Goal: Task Accomplishment & Management: Use online tool/utility

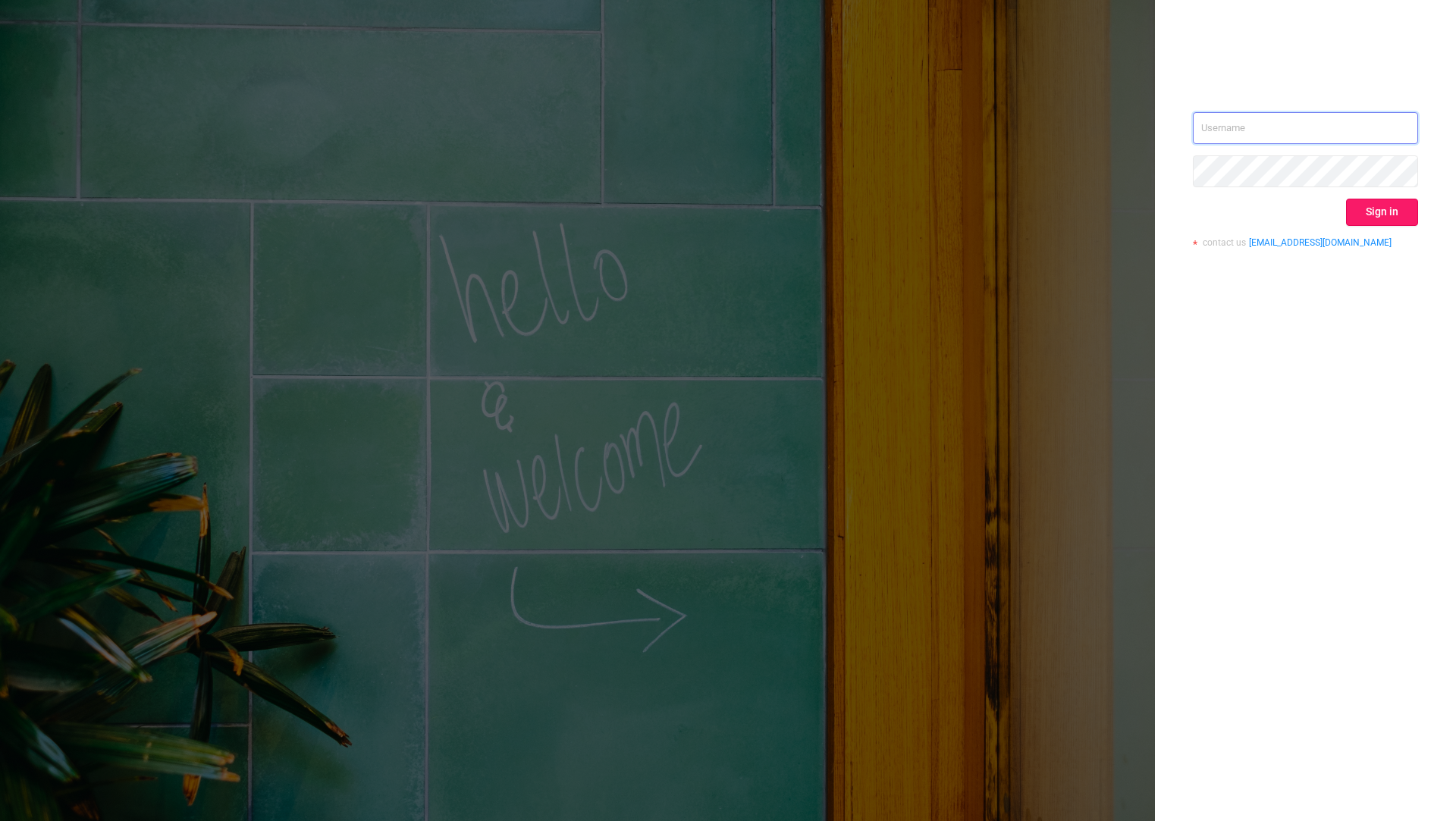
type input "[EMAIL_ADDRESS][DOMAIN_NAME]"
click at [1365, 210] on button "Sign in" at bounding box center [1383, 212] width 72 height 27
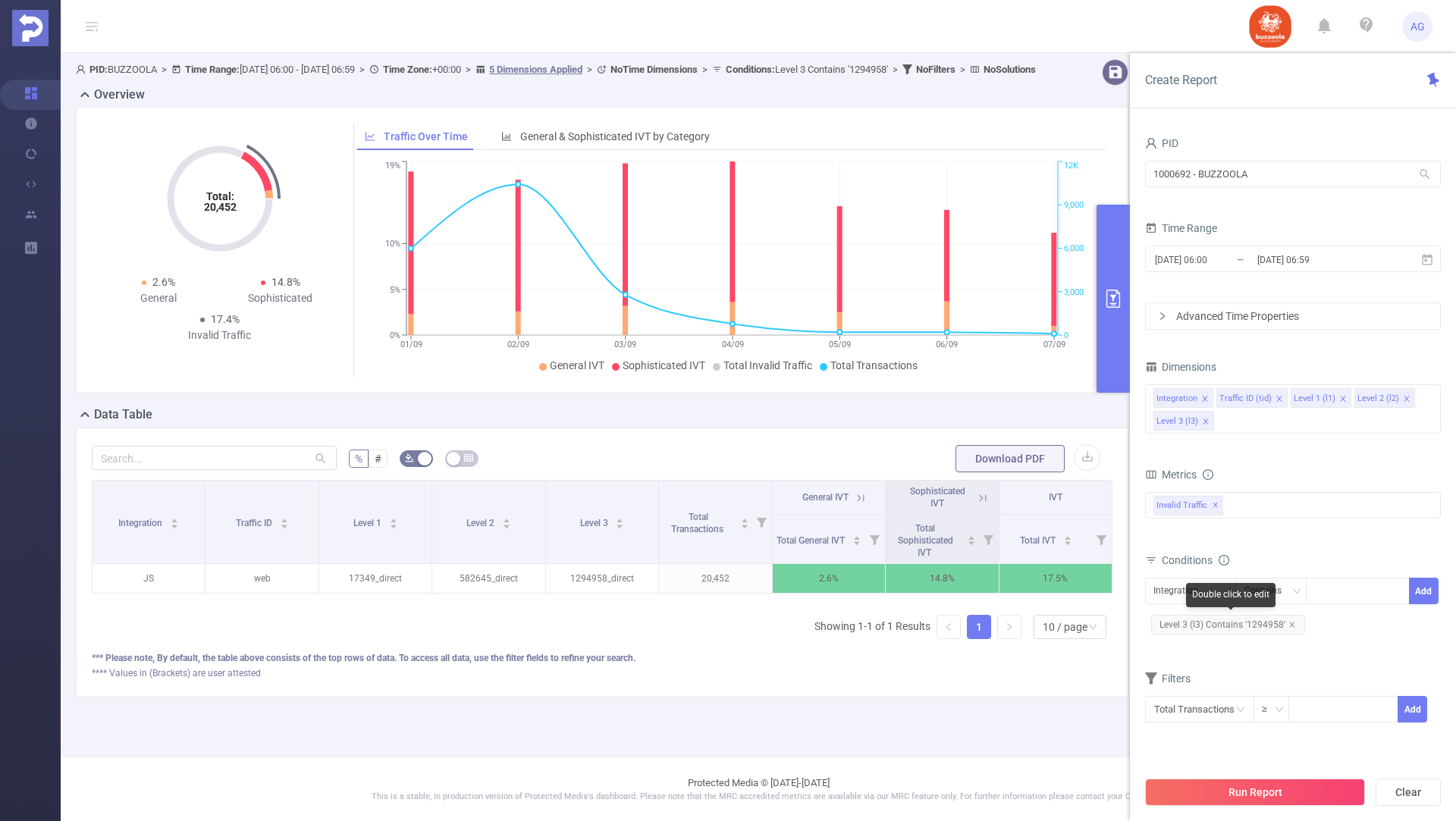
click at [1290, 624] on icon "icon: close" at bounding box center [1292, 625] width 7 height 7
click at [1224, 590] on icon "icon: down" at bounding box center [1226, 591] width 9 height 9
click at [1205, 714] on li "Level 3 (l3)" at bounding box center [1191, 717] width 92 height 25
click at [1325, 589] on div at bounding box center [1358, 591] width 87 height 25
paste input "1280888"
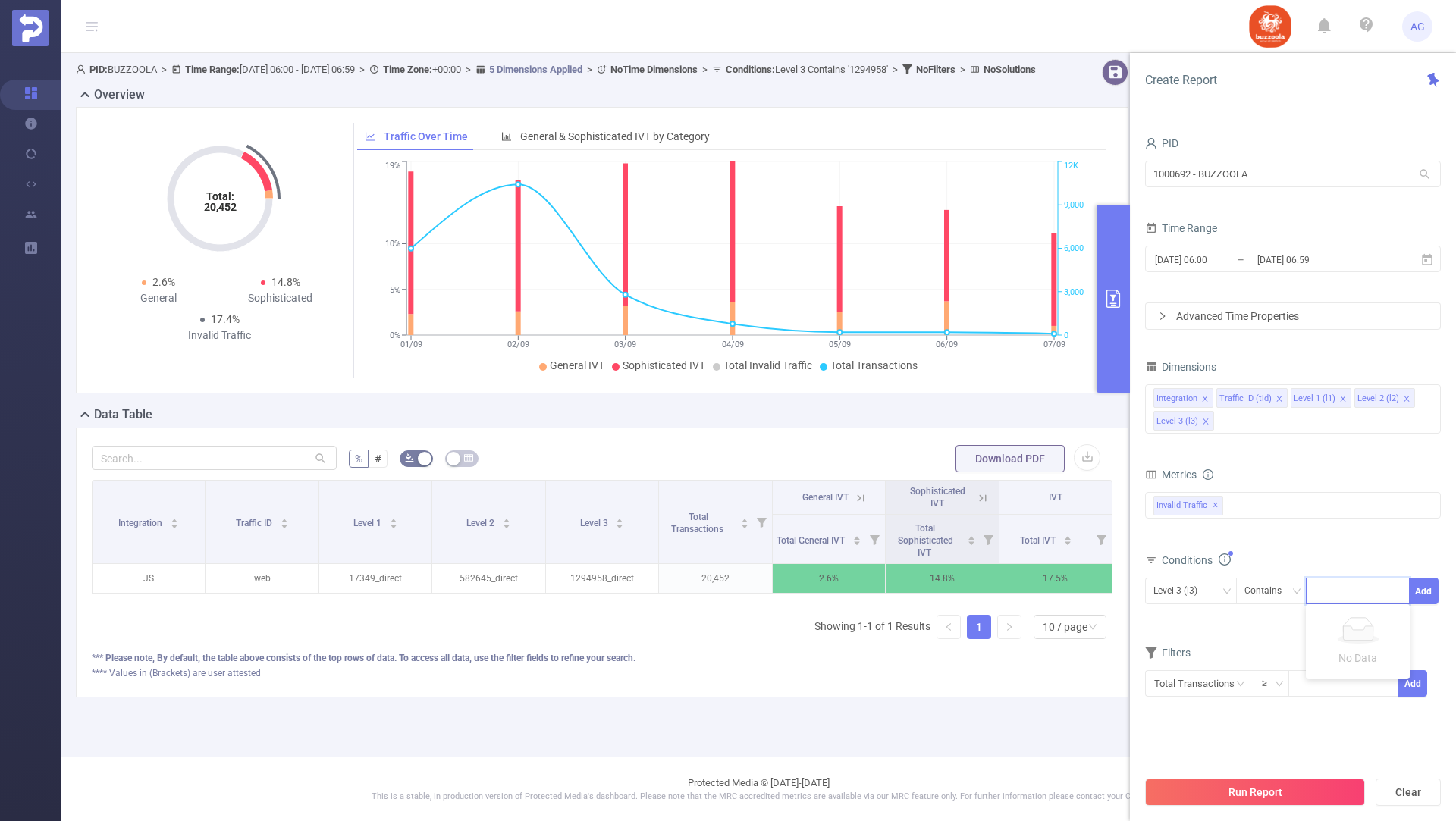
type input "1280888"
click at [1343, 624] on li "1280888" at bounding box center [1358, 620] width 104 height 25
click at [1426, 585] on button "Add" at bounding box center [1424, 591] width 30 height 26
click at [1234, 261] on input "[DATE] 06:00" at bounding box center [1214, 260] width 122 height 21
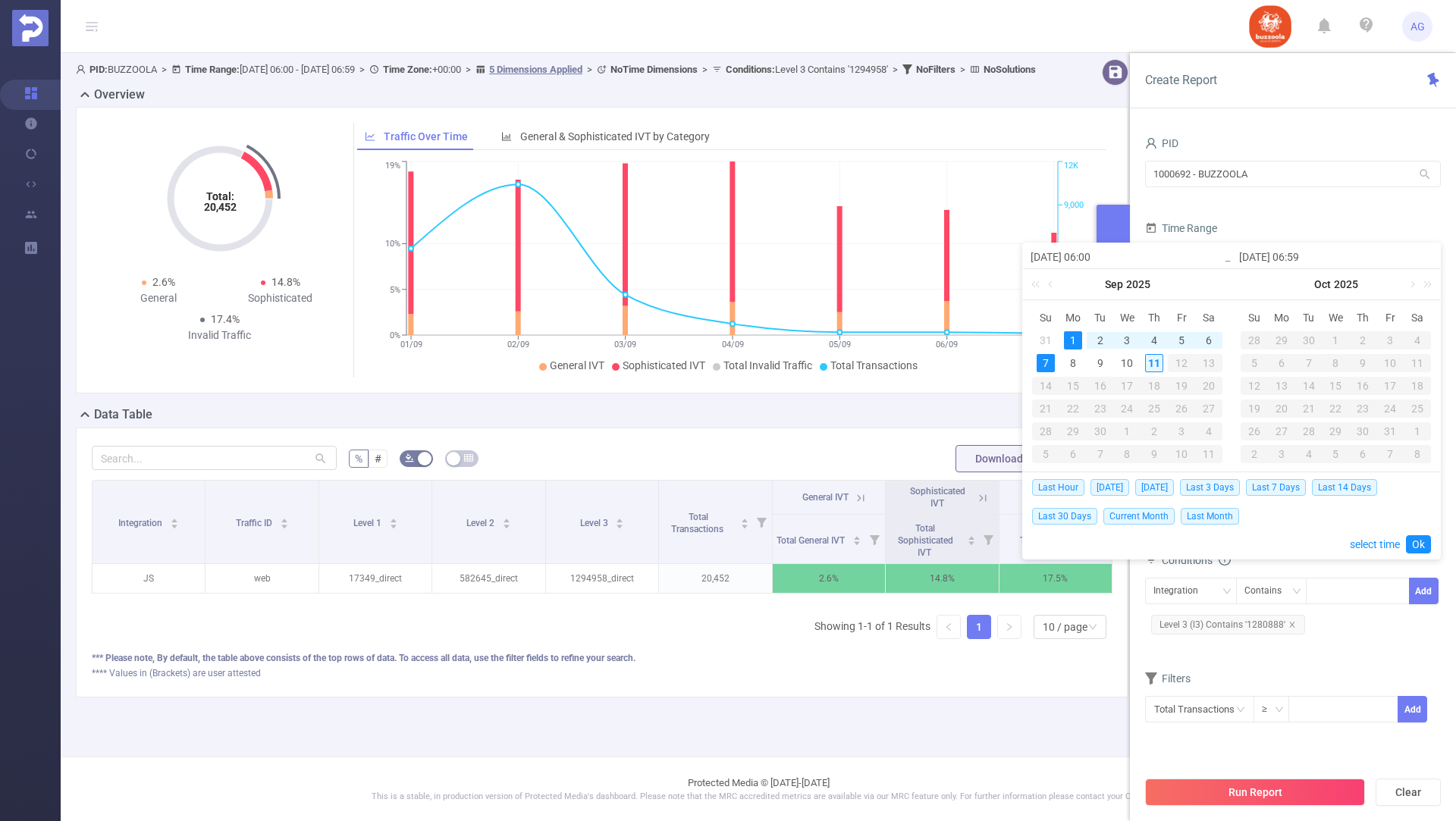
click at [1155, 360] on div "11" at bounding box center [1154, 363] width 18 height 18
type input "[DATE] 06:00"
type input "[DATE] 06:59"
type input "[DATE] 06:00"
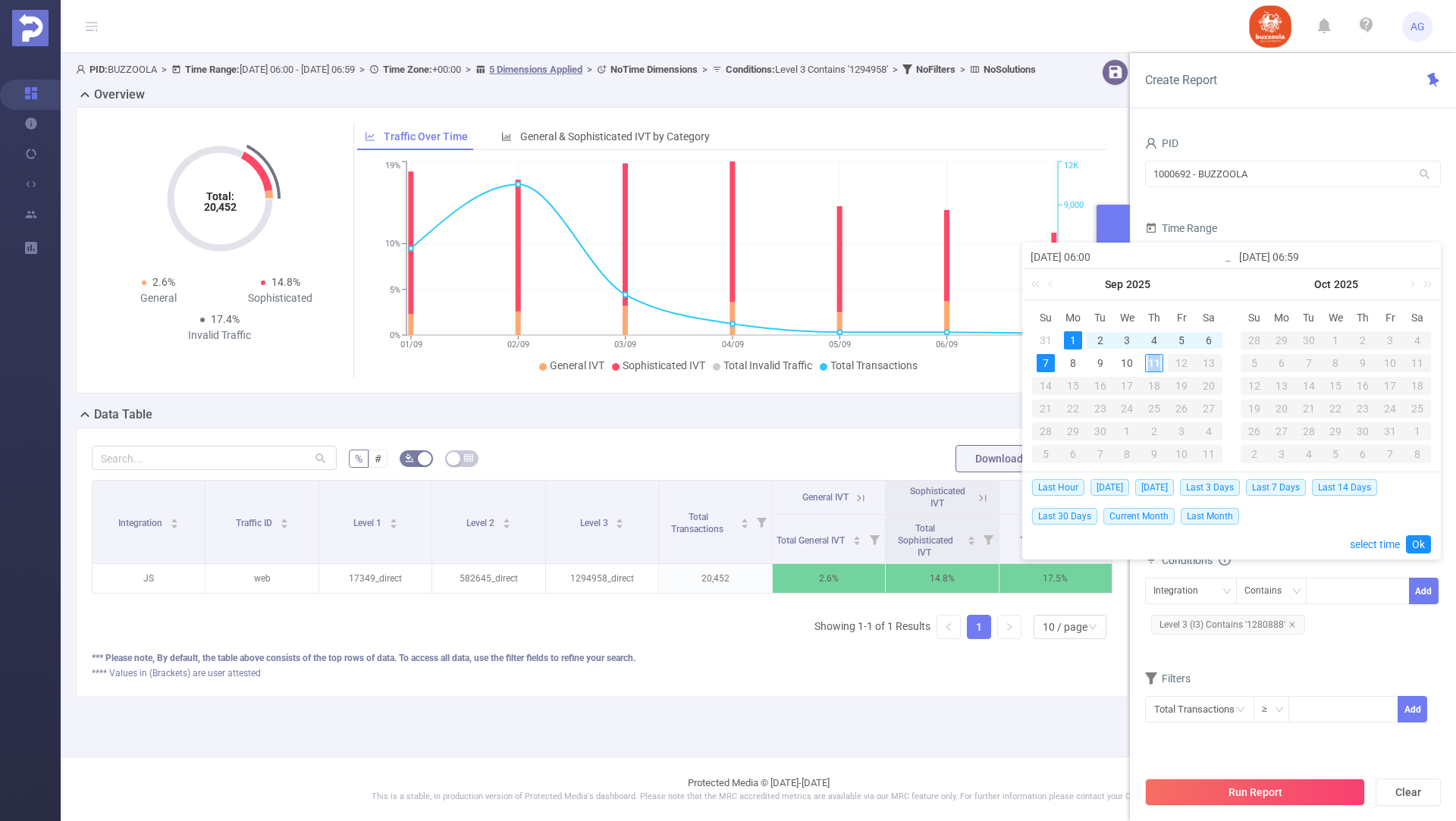
type input "[DATE] 06:59"
click at [1096, 255] on input "[DATE] 06:00" at bounding box center [1127, 257] width 193 height 18
type input "[DATE] 0:00"
type input "[DATE] 00:00"
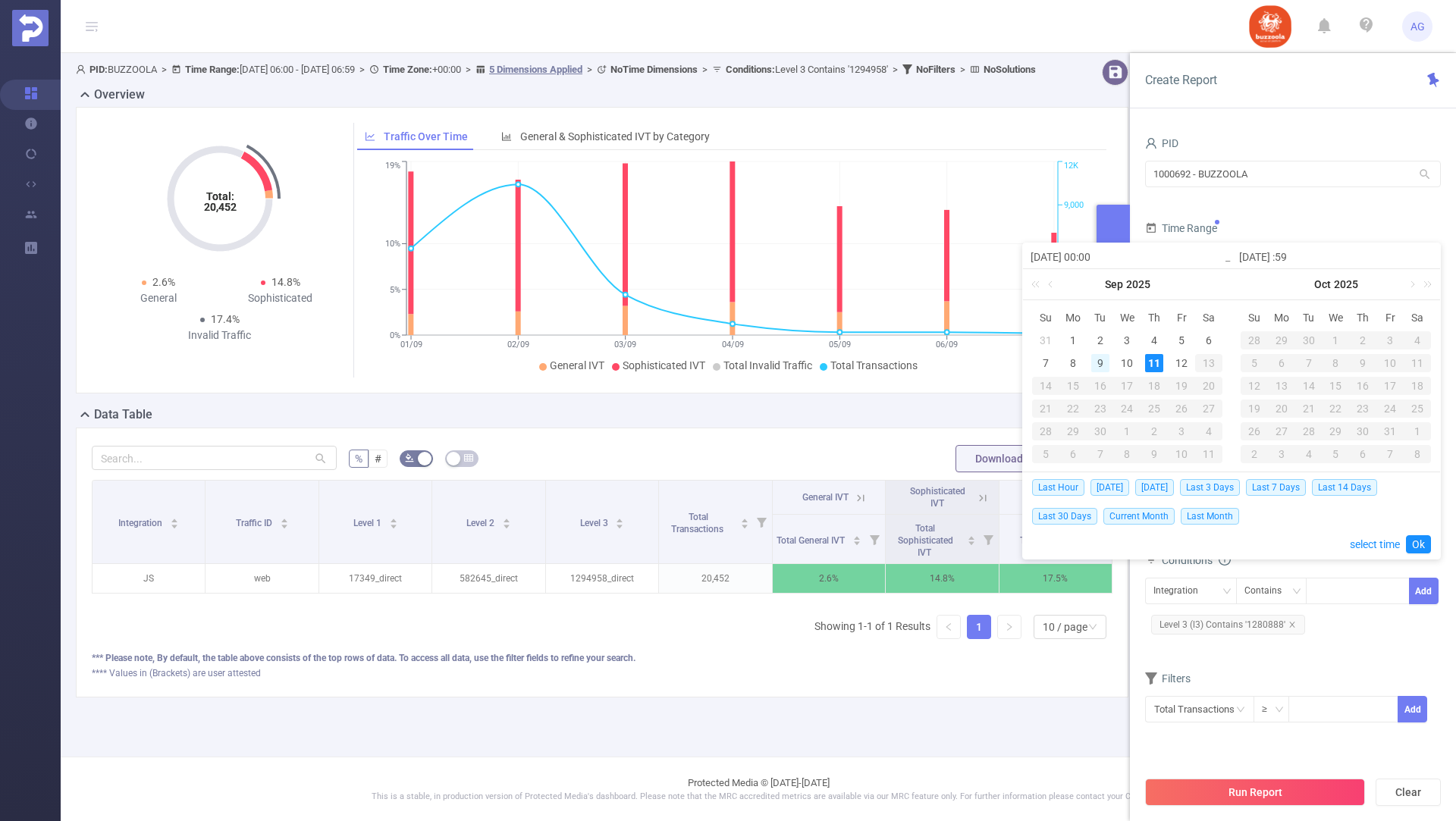
type input "[DATE] 2:59"
type input "[DATE] 23:59"
click at [1419, 537] on link "Ok" at bounding box center [1419, 544] width 25 height 18
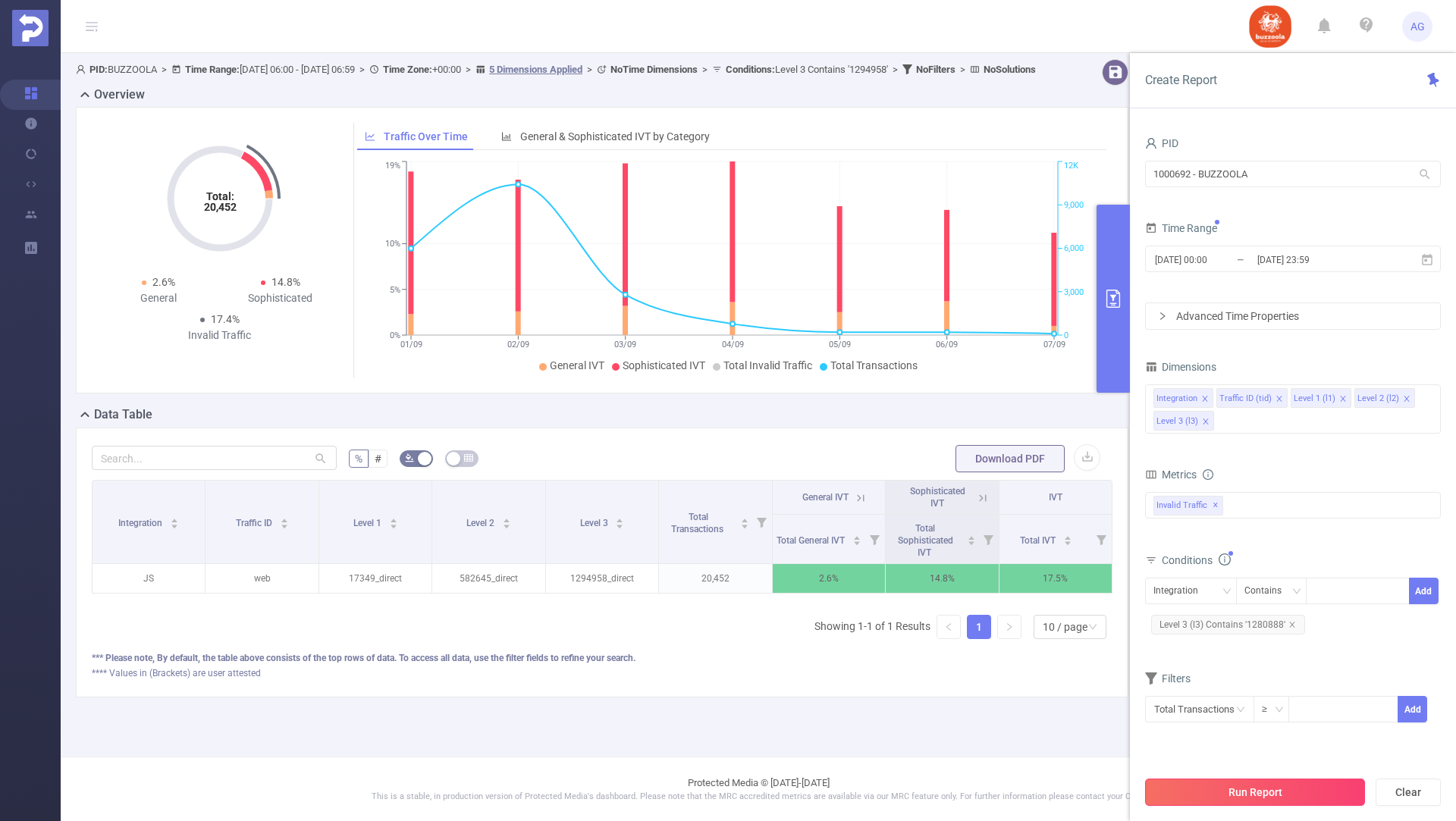
click at [1203, 785] on button "Run Report" at bounding box center [1255, 792] width 220 height 27
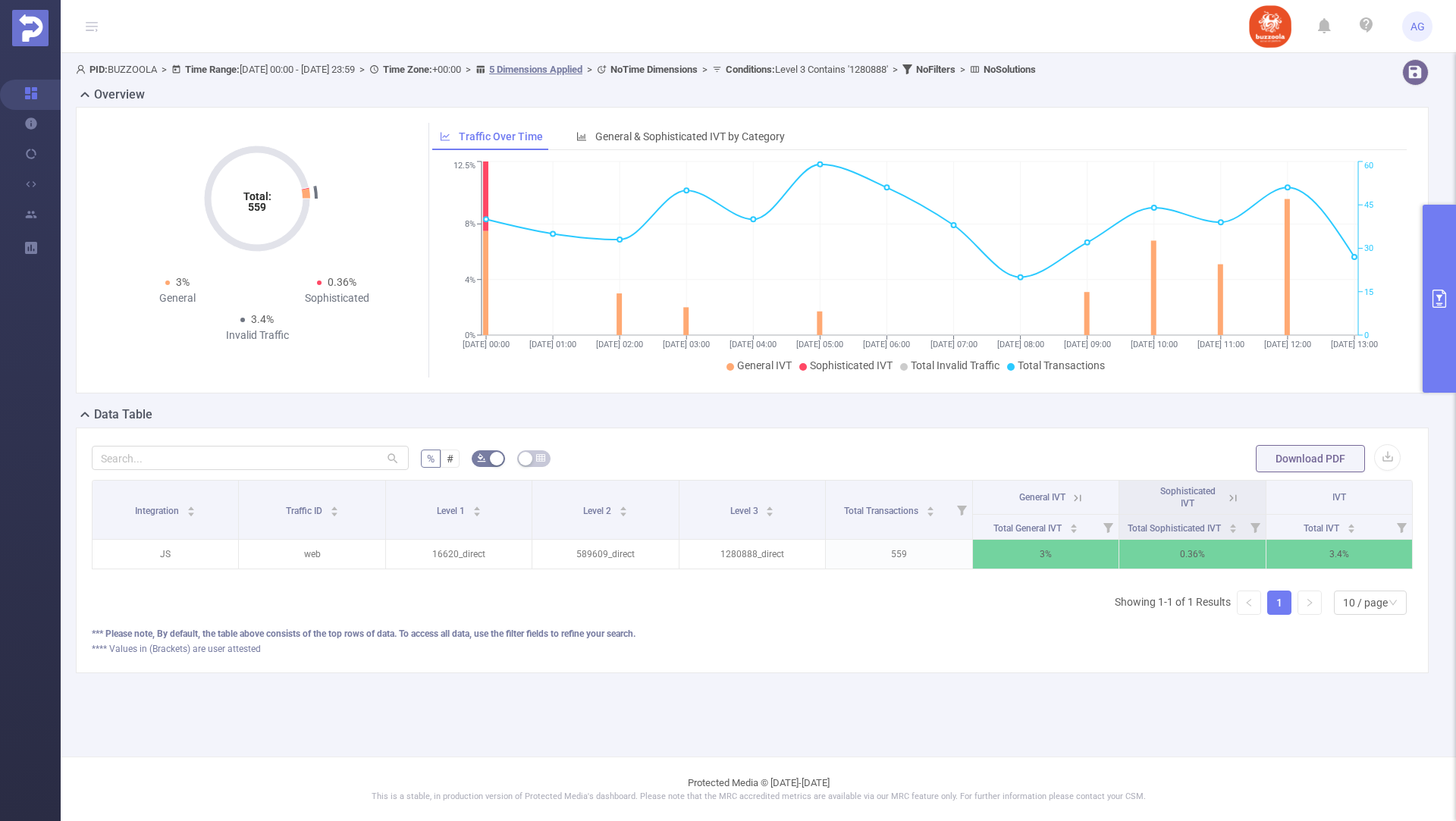
scroll to position [0, 3]
click at [1074, 496] on icon at bounding box center [1075, 498] width 7 height 7
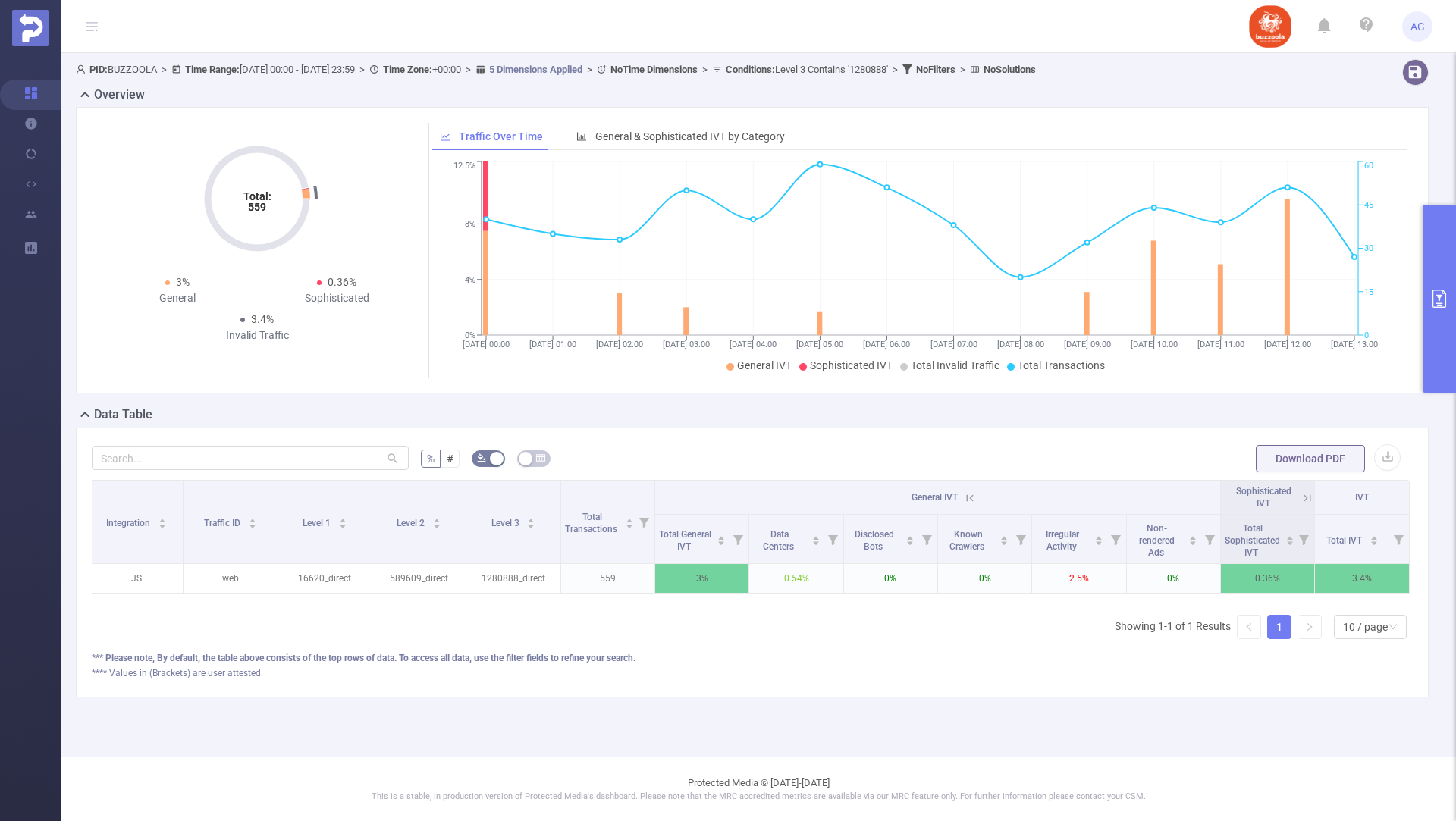
click at [968, 495] on icon at bounding box center [970, 498] width 14 height 14
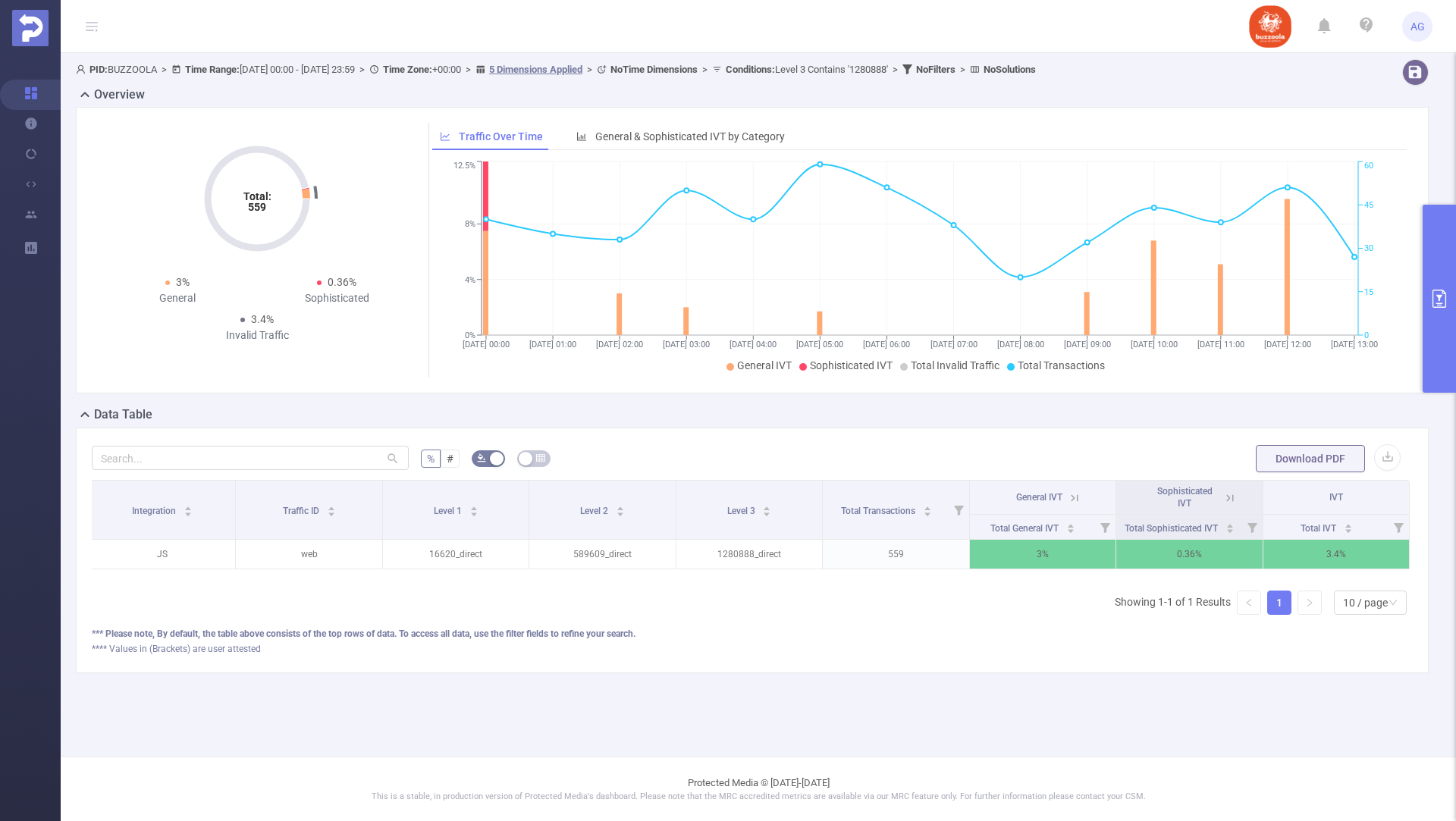
click at [1231, 492] on icon at bounding box center [1230, 498] width 14 height 14
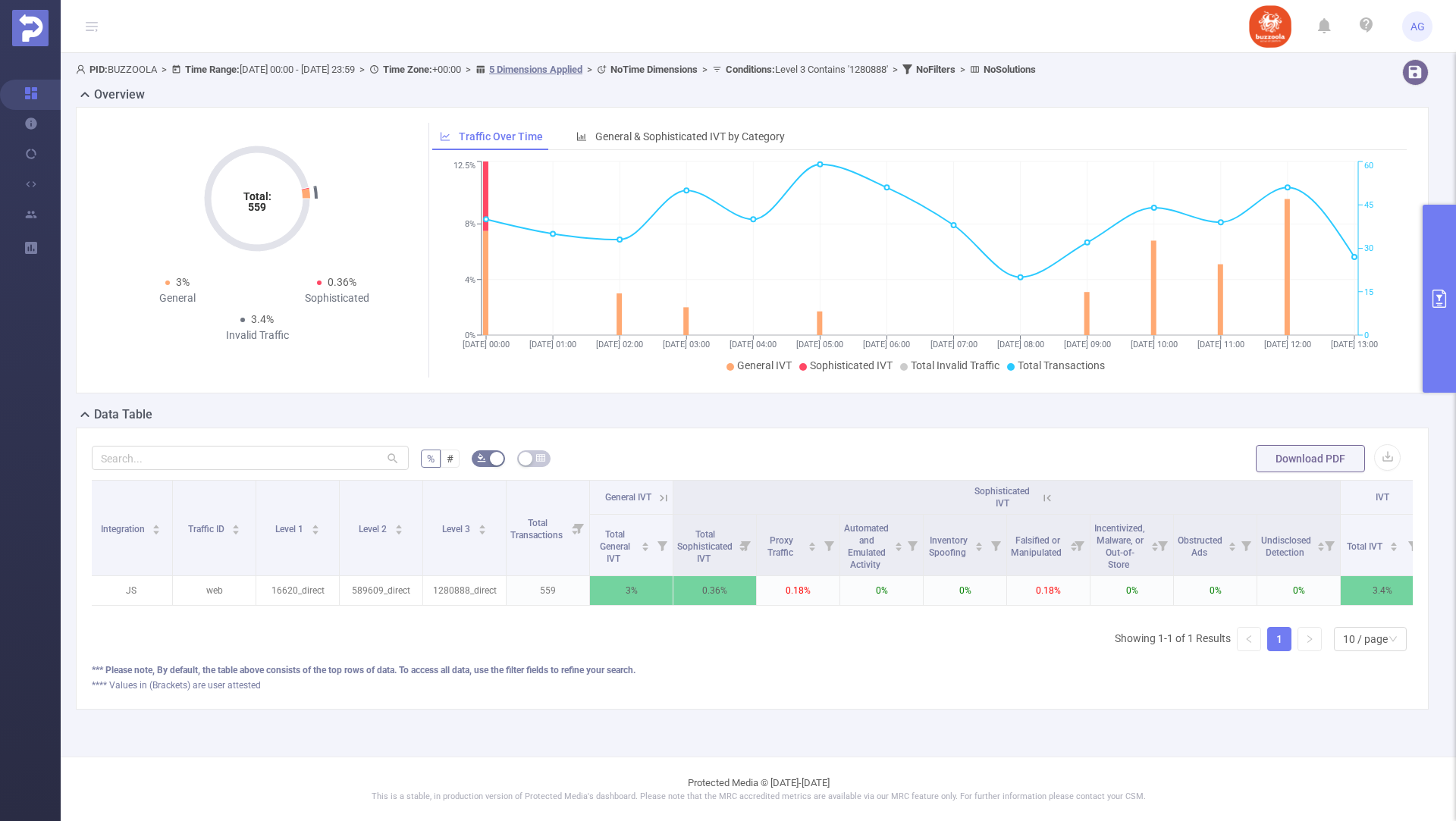
click at [1044, 495] on icon at bounding box center [1047, 498] width 7 height 7
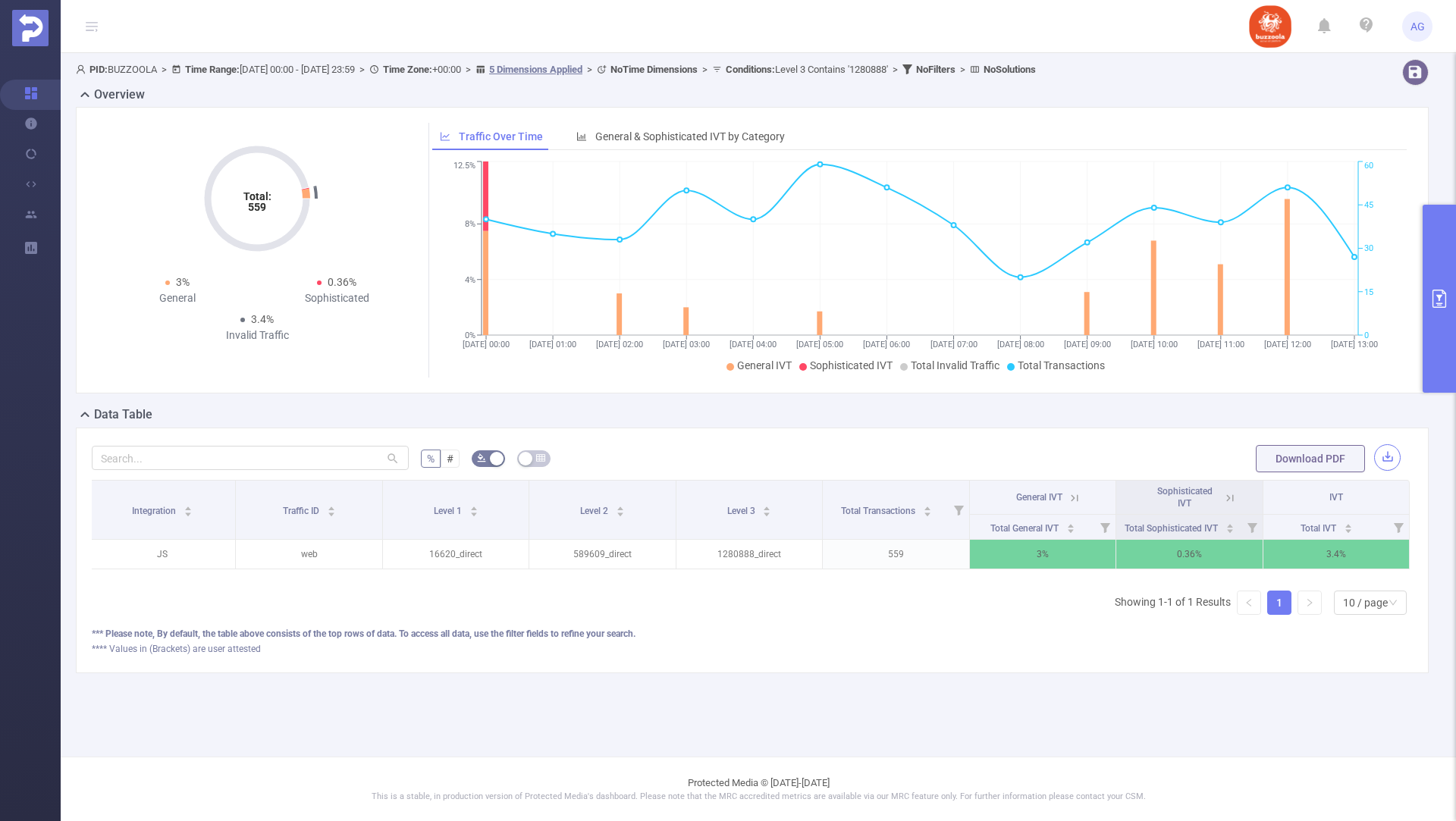
click at [1386, 455] on button "button" at bounding box center [1388, 458] width 26 height 26
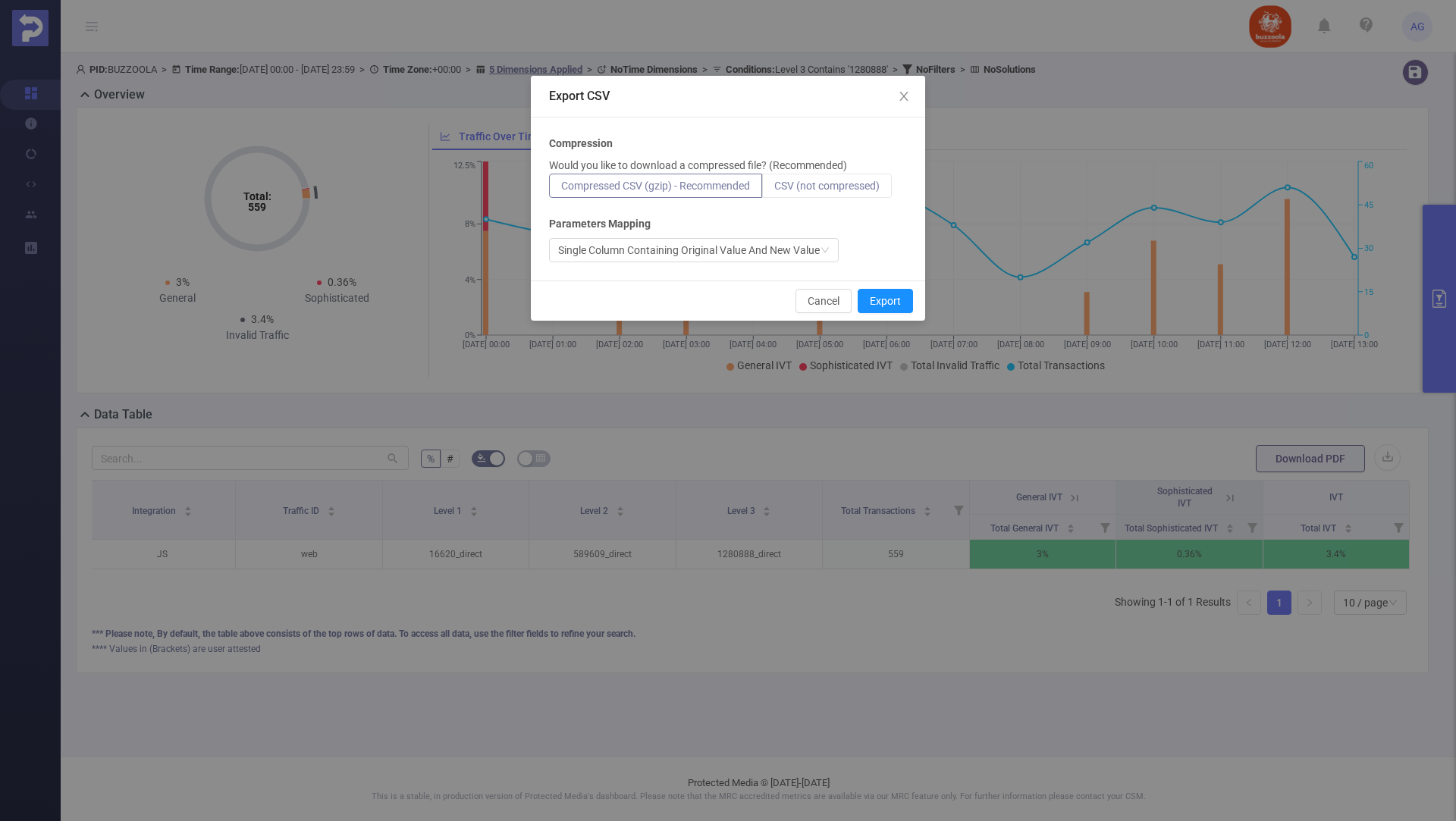
click at [831, 185] on span "CSV (not compressed)" at bounding box center [827, 186] width 105 height 12
click at [774, 190] on input "CSV (not compressed)" at bounding box center [774, 190] width 0 height 0
click at [879, 303] on button "Export" at bounding box center [885, 302] width 55 height 25
